Goal: Navigation & Orientation: Find specific page/section

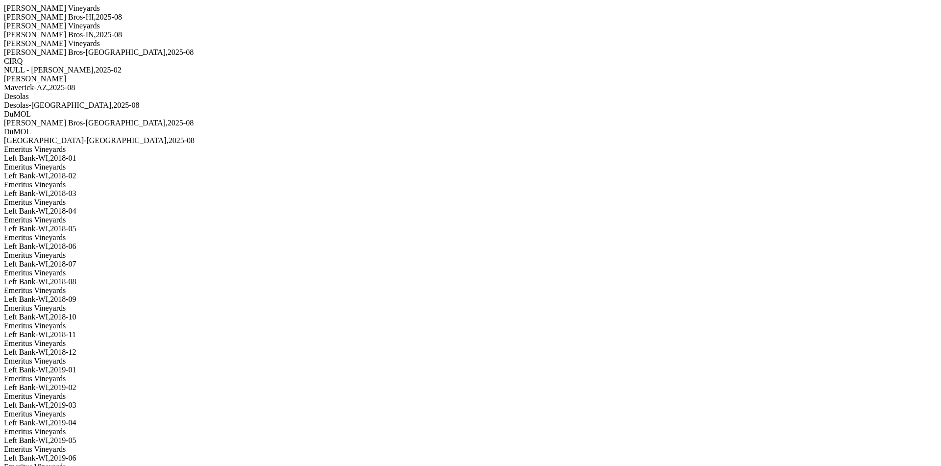
click at [129, 48] on div "[PERSON_NAME] Vineyards" at bounding box center [471, 43] width 934 height 9
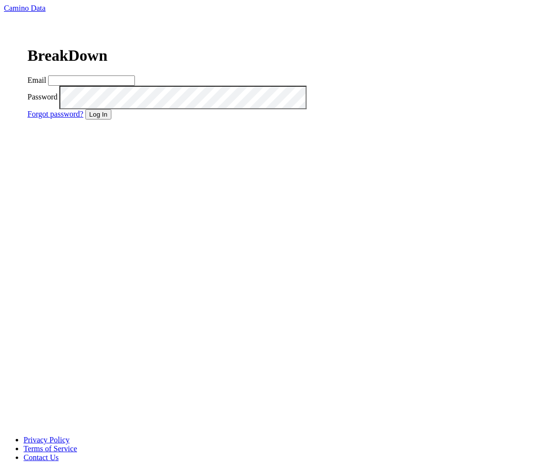
click at [135, 86] on input "Email" at bounding box center [91, 81] width 87 height 10
type input "[EMAIL_ADDRESS][DOMAIN_NAME]"
click at [345, 143] on div "BreakDown Email [EMAIL_ADDRESS][DOMAIN_NAME] Password Forgot password? Log In" at bounding box center [174, 78] width 341 height 130
click at [111, 120] on button "Log In" at bounding box center [98, 114] width 26 height 10
